Goal: Task Accomplishment & Management: Manage account settings

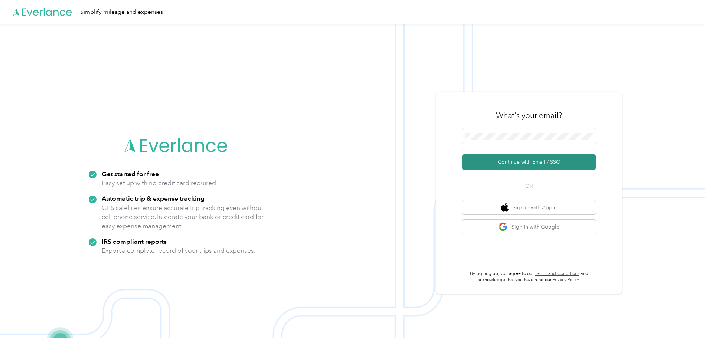
click at [494, 164] on button "Continue with Email / SSO" at bounding box center [529, 162] width 134 height 16
click at [493, 166] on button "Continue with Email / SSO" at bounding box center [529, 162] width 134 height 16
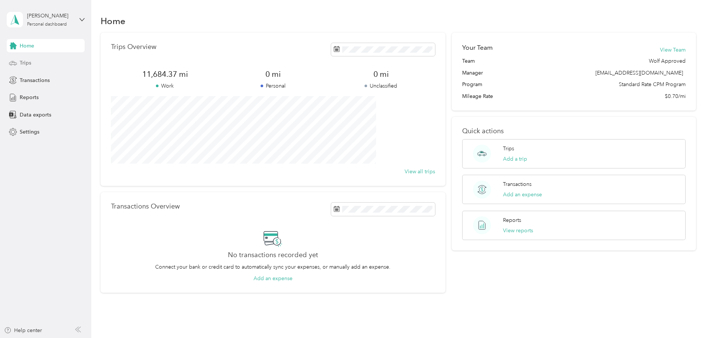
click at [26, 62] on span "Trips" at bounding box center [26, 63] width 12 height 8
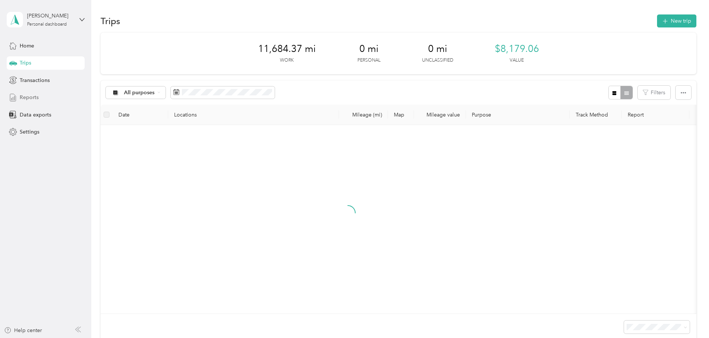
click at [35, 99] on span "Reports" at bounding box center [29, 97] width 19 height 8
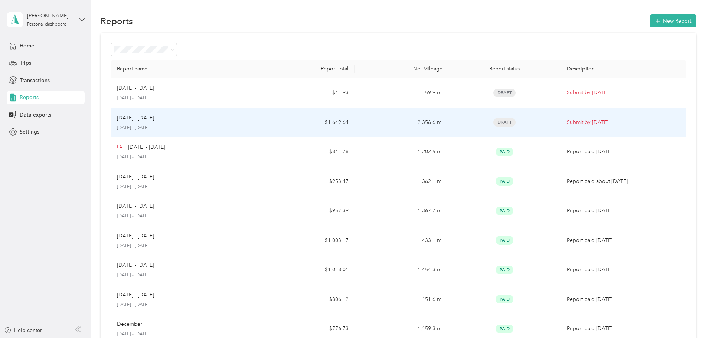
click at [222, 118] on div "[DATE] - [DATE]" at bounding box center [186, 118] width 138 height 8
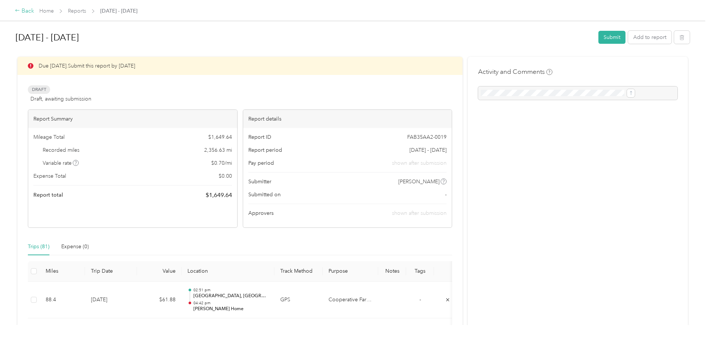
click at [34, 12] on div "Back" at bounding box center [24, 11] width 19 height 9
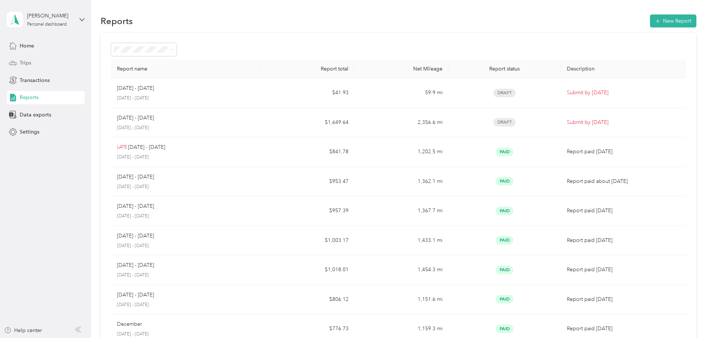
click at [27, 64] on span "Trips" at bounding box center [26, 63] width 12 height 8
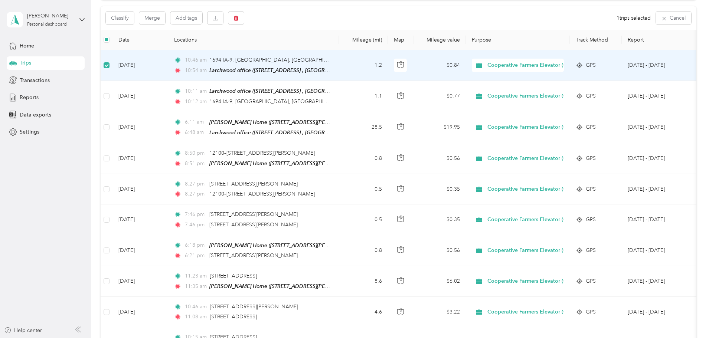
scroll to position [73, 0]
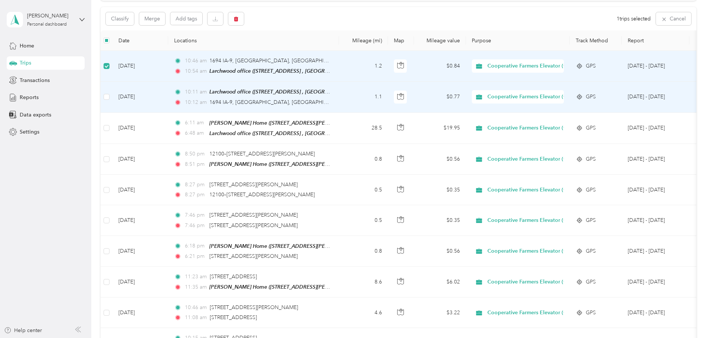
click at [112, 102] on td at bounding box center [107, 97] width 12 height 31
click at [244, 22] on button "button" at bounding box center [236, 18] width 16 height 13
click at [342, 48] on button "Yes" at bounding box center [341, 50] width 14 height 12
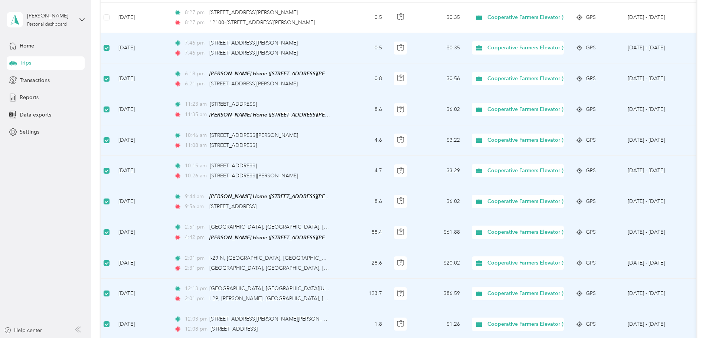
scroll to position [36, 0]
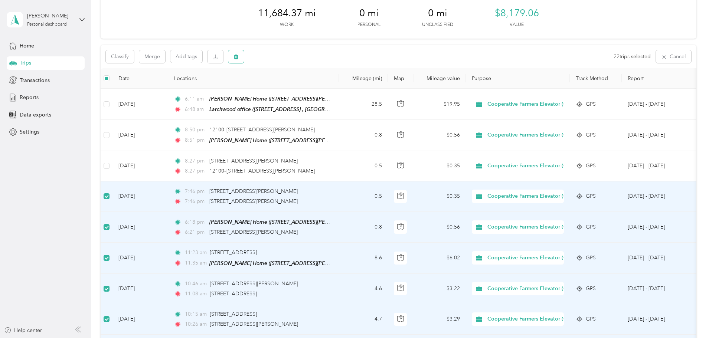
click at [244, 60] on button "button" at bounding box center [236, 56] width 16 height 13
click at [335, 86] on button "Yes" at bounding box center [342, 88] width 14 height 12
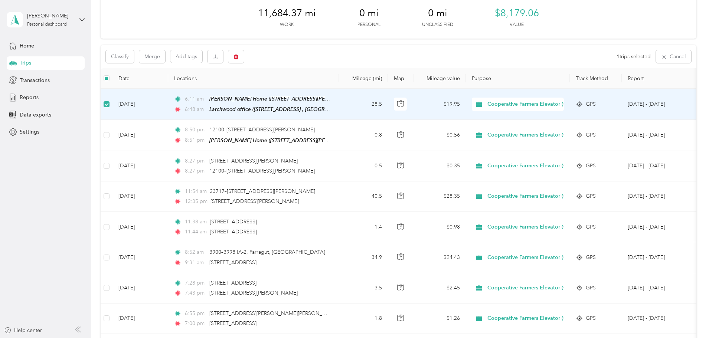
click at [109, 100] on label at bounding box center [107, 104] width 6 height 8
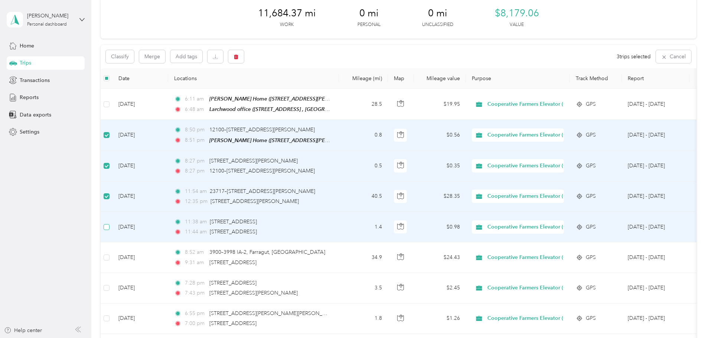
click at [109, 223] on label at bounding box center [107, 227] width 6 height 8
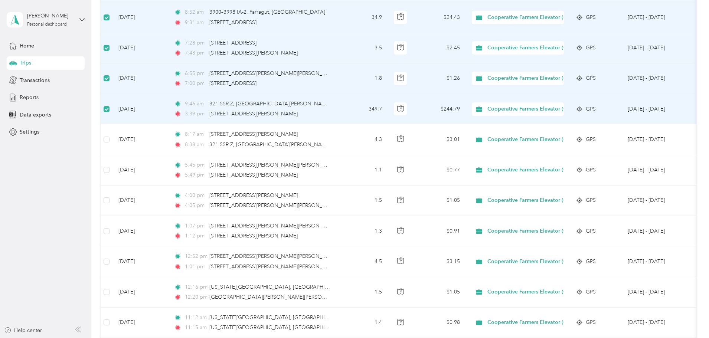
scroll to position [295, 0]
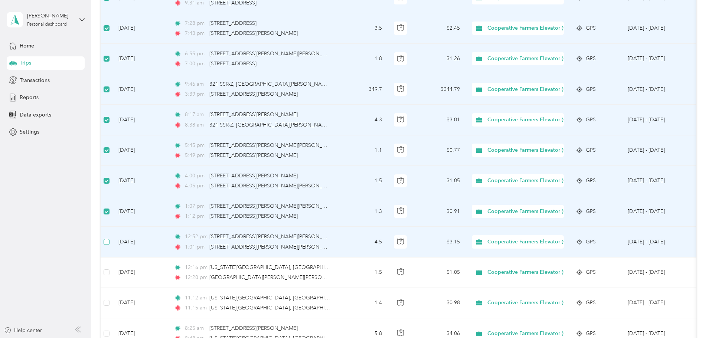
click at [109, 243] on label at bounding box center [107, 242] width 6 height 8
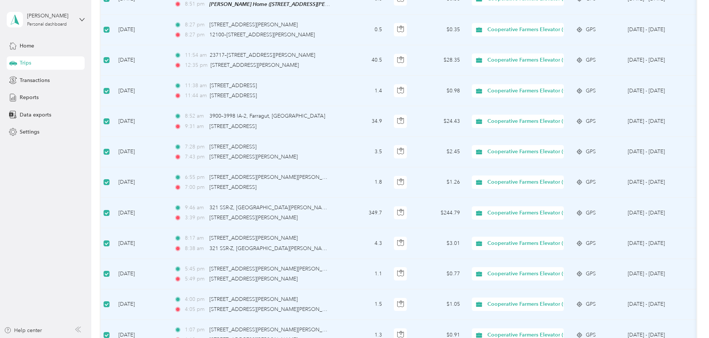
scroll to position [73, 0]
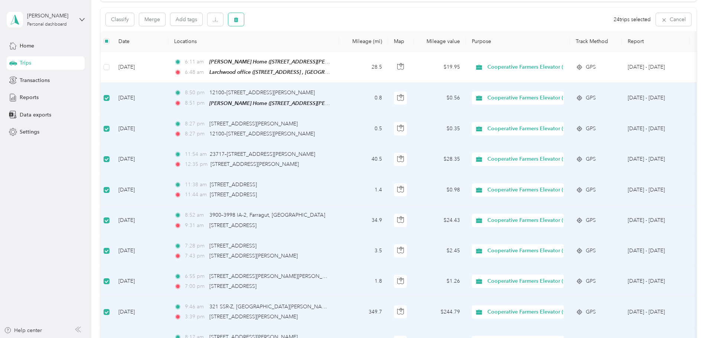
click at [238, 19] on icon "button" at bounding box center [236, 19] width 4 height 5
click at [337, 55] on button "Yes" at bounding box center [342, 51] width 14 height 12
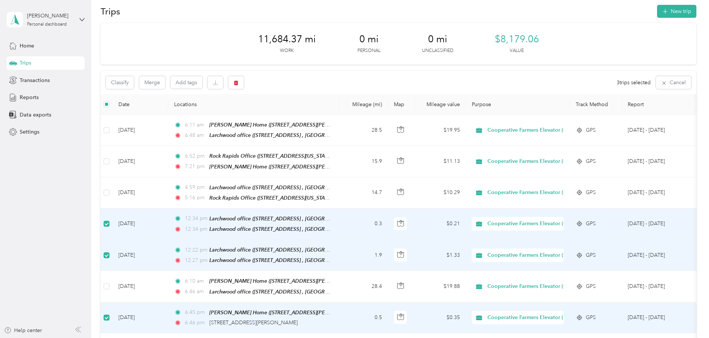
scroll to position [0, 0]
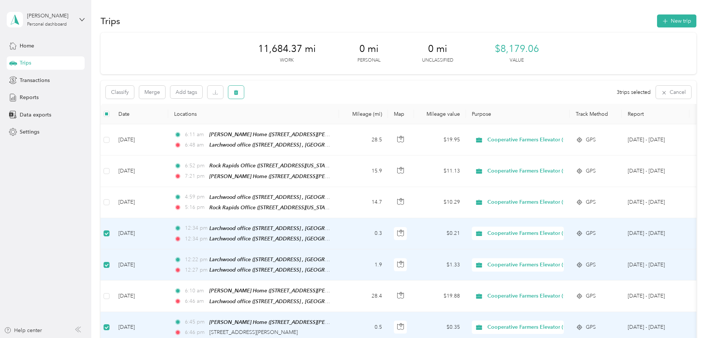
click at [239, 95] on icon "button" at bounding box center [235, 92] width 5 height 5
click at [339, 120] on button "Yes" at bounding box center [341, 123] width 14 height 12
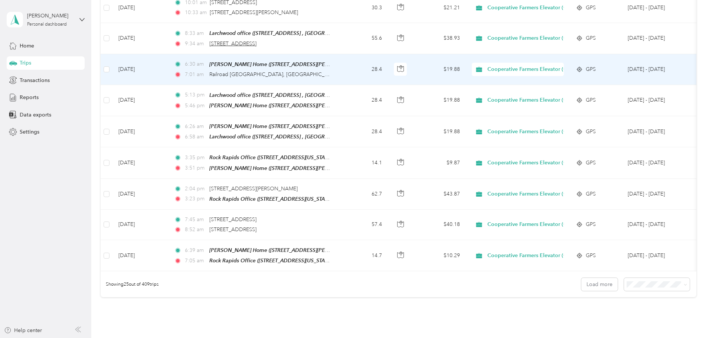
scroll to position [631, 0]
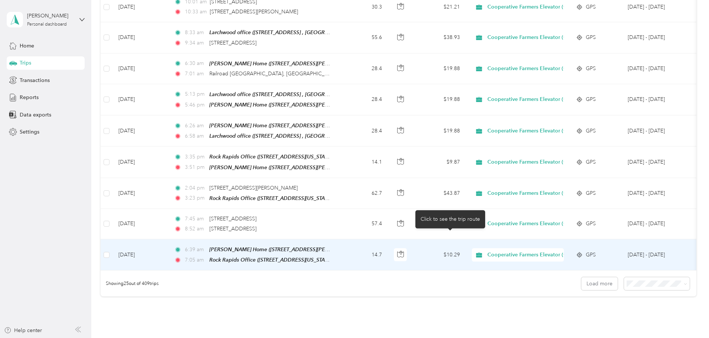
click at [466, 243] on td "$10.29" at bounding box center [440, 254] width 52 height 31
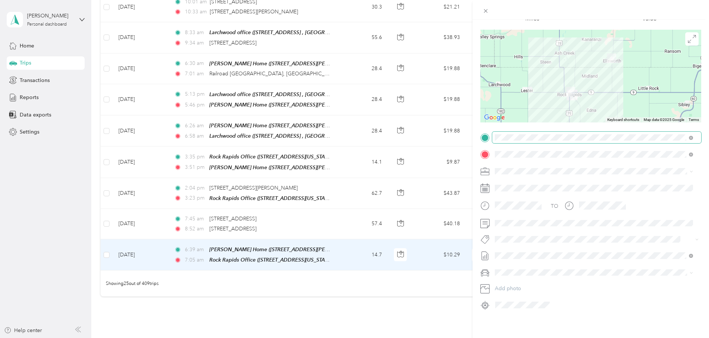
scroll to position [52, 0]
click at [485, 219] on icon at bounding box center [484, 223] width 9 height 9
click at [403, 209] on div "Trip details Save This trip cannot be edited because it is either under review,…" at bounding box center [354, 169] width 709 height 338
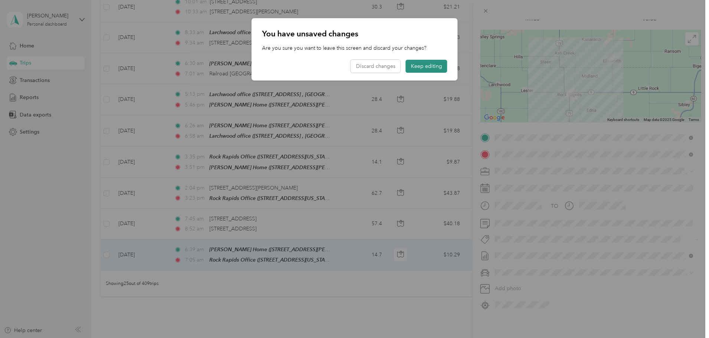
click at [435, 67] on button "Keep editing" at bounding box center [427, 66] width 42 height 13
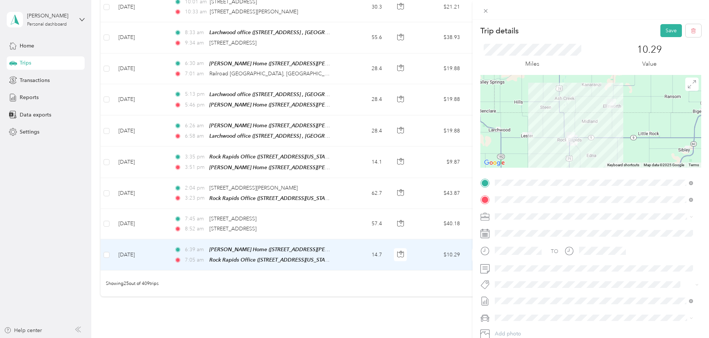
scroll to position [0, 0]
click at [671, 29] on button "Save" at bounding box center [671, 31] width 22 height 13
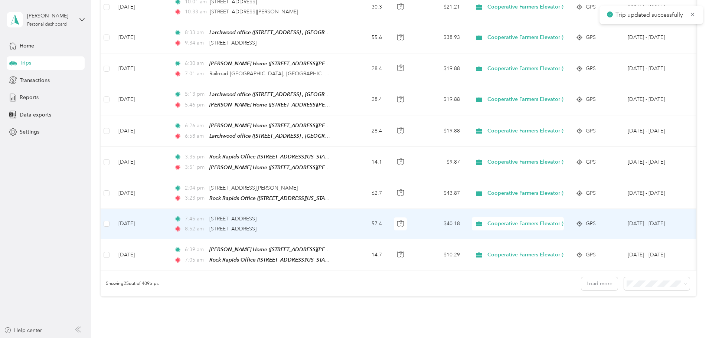
click at [339, 214] on td "7:45 am [STREET_ADDRESS] 8:[GEOGRAPHIC_DATA][STREET_ADDRESS][GEOGRAPHIC_DATA]" at bounding box center [253, 224] width 171 height 30
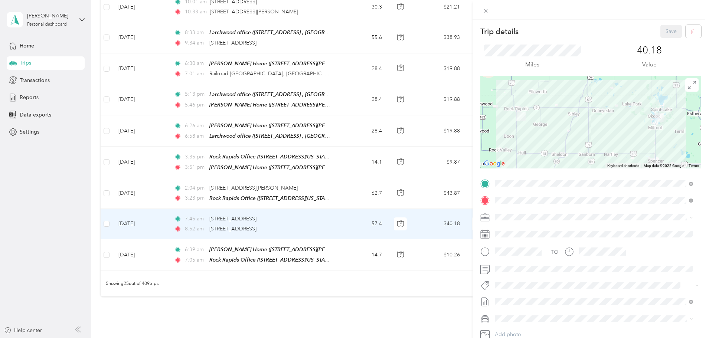
click at [397, 183] on div "Trip details Save This trip cannot be edited because it is either under review,…" at bounding box center [354, 169] width 709 height 338
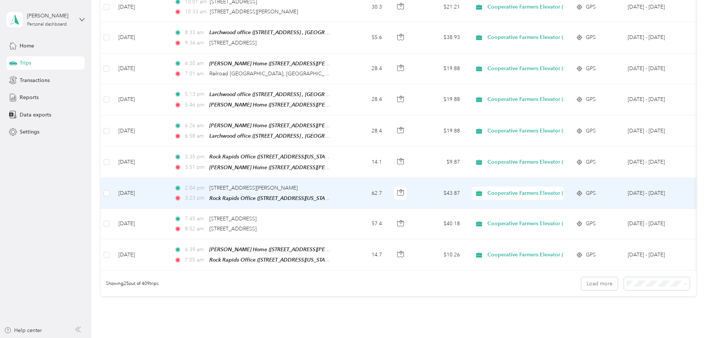
click at [388, 183] on td "62.7" at bounding box center [363, 193] width 49 height 31
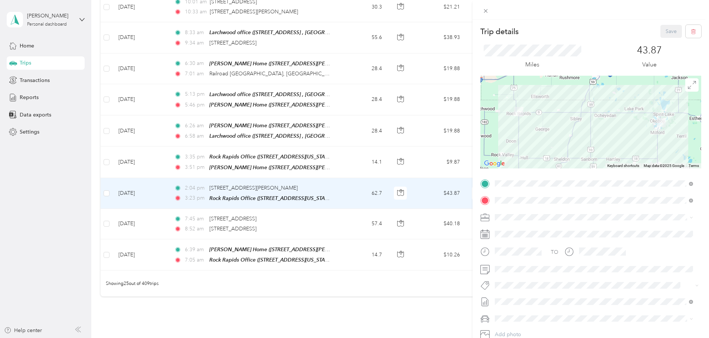
click at [398, 146] on div "Trip details Save This trip cannot be edited because it is either under review,…" at bounding box center [354, 169] width 709 height 338
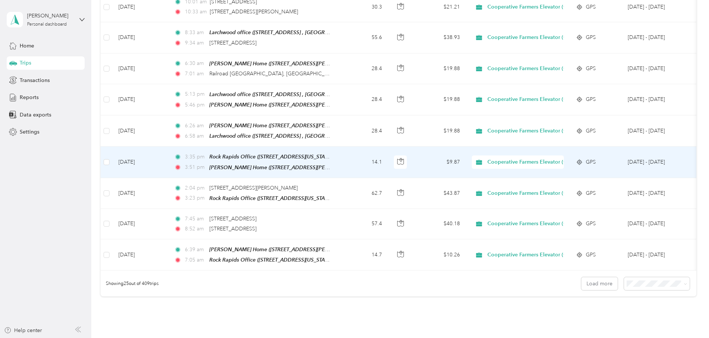
click at [388, 147] on td "14.1" at bounding box center [363, 162] width 49 height 31
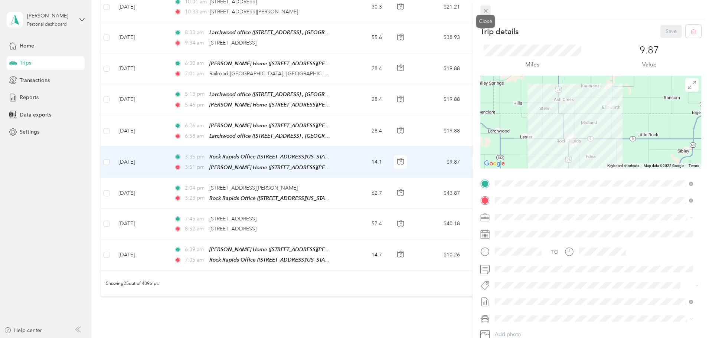
click at [484, 10] on icon at bounding box center [485, 11] width 4 height 4
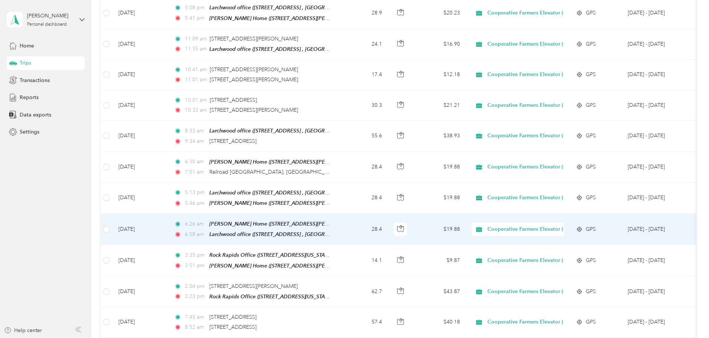
scroll to position [519, 0]
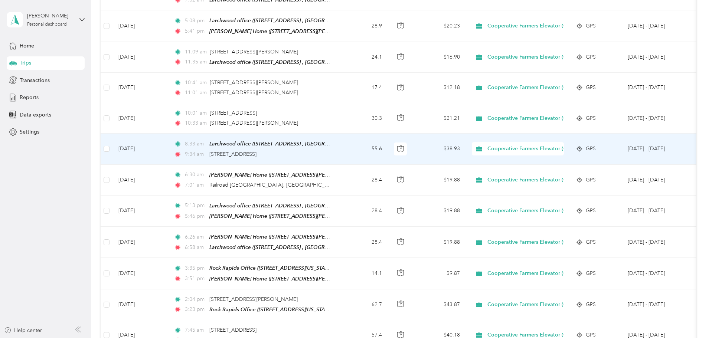
click at [388, 143] on td "55.6" at bounding box center [363, 149] width 49 height 31
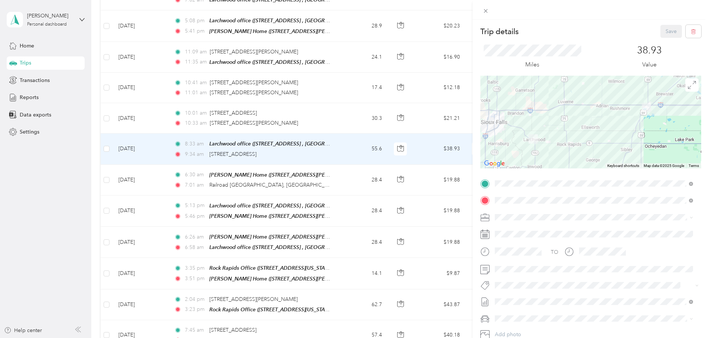
click at [388, 110] on div "Trip details Save This trip cannot be edited because it is either under review,…" at bounding box center [354, 169] width 709 height 338
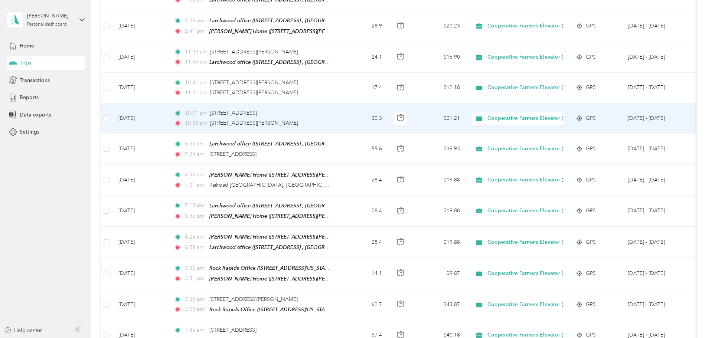
click at [339, 110] on td "10:01 am [STREET_ADDRESS] 10:33 am 223–[STREET_ADDRESS][PERSON_NAME]" at bounding box center [253, 118] width 171 height 30
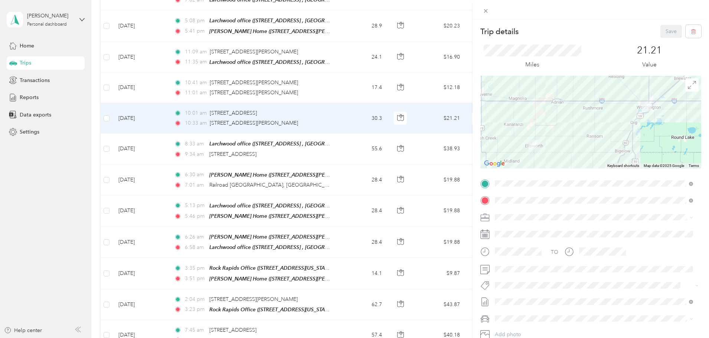
click at [379, 83] on div "Trip details Save This trip cannot be edited because it is either under review,…" at bounding box center [354, 169] width 709 height 338
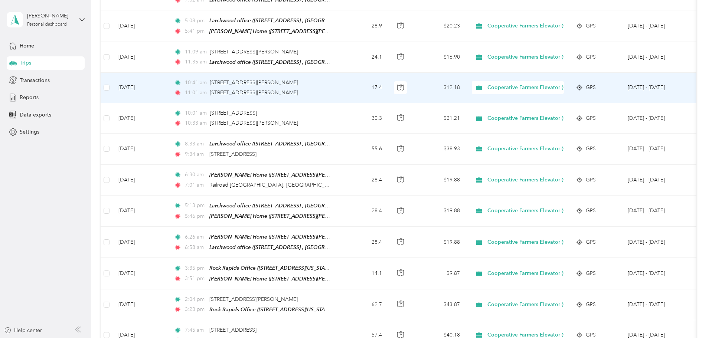
click at [330, 89] on div "11:01 am [STREET_ADDRESS][PERSON_NAME]" at bounding box center [252, 93] width 156 height 8
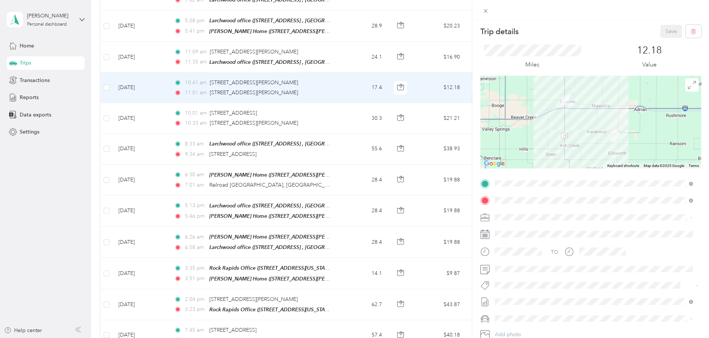
click at [384, 52] on div "Trip details Save This trip cannot be edited because it is either under review,…" at bounding box center [354, 169] width 709 height 338
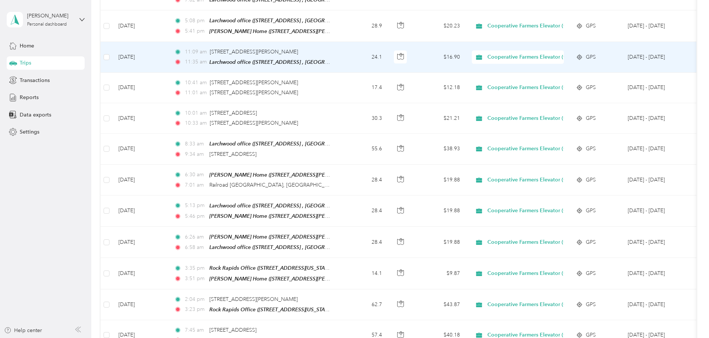
click at [339, 52] on td "11:09 am [STREET_ADDRESS][PERSON_NAME] 11:35 am Larchwood office ([STREET_ADDRE…" at bounding box center [253, 57] width 171 height 31
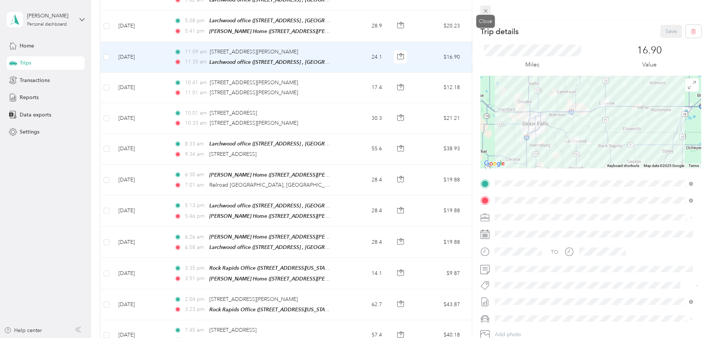
click at [485, 8] on icon at bounding box center [485, 11] width 6 height 6
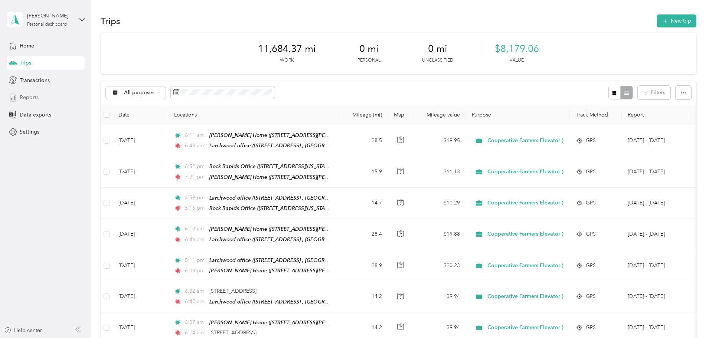
click at [29, 97] on span "Reports" at bounding box center [29, 97] width 19 height 8
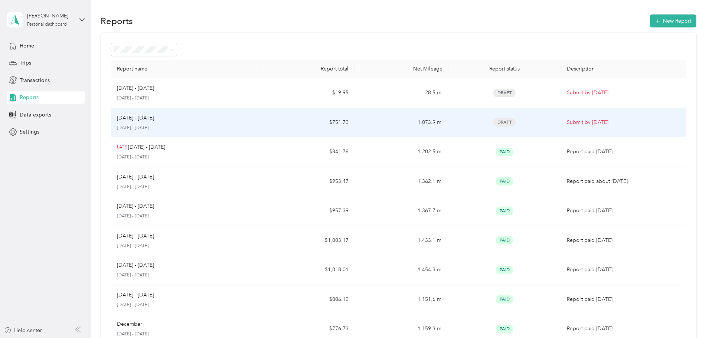
click at [239, 121] on div "[DATE] - [DATE]" at bounding box center [186, 118] width 138 height 8
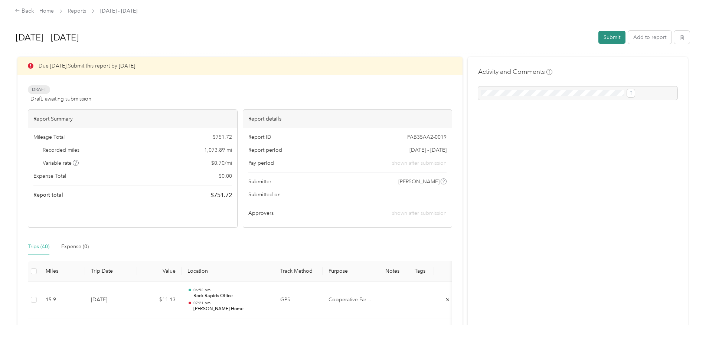
click at [598, 38] on button "Submit" at bounding box center [611, 37] width 27 height 13
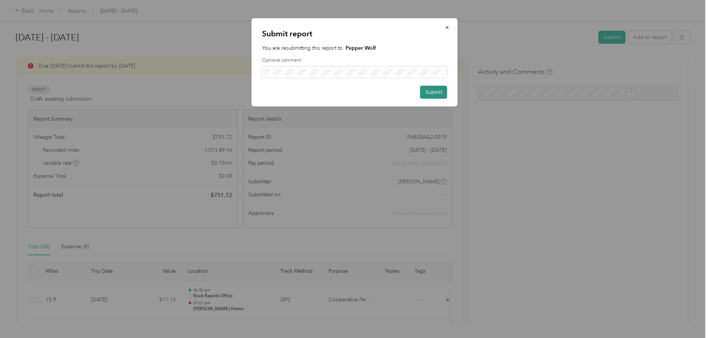
click at [431, 91] on button "Submit" at bounding box center [433, 92] width 27 height 13
